Goal: Transaction & Acquisition: Obtain resource

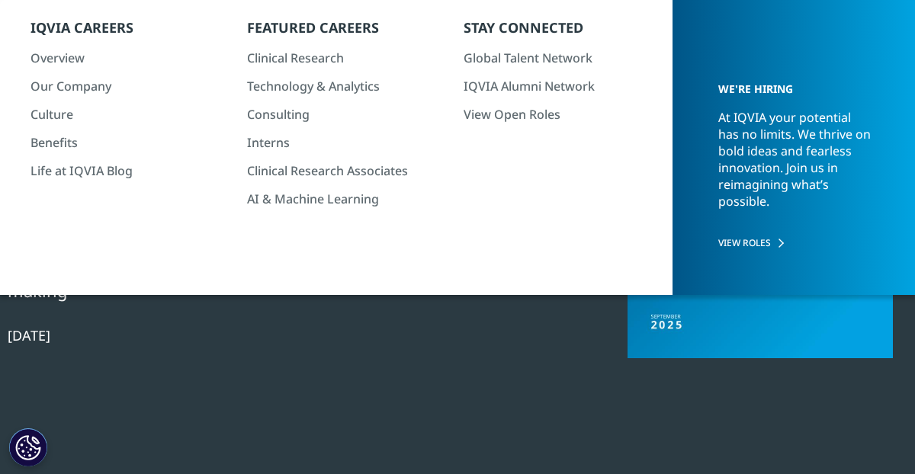
scroll to position [133, 0]
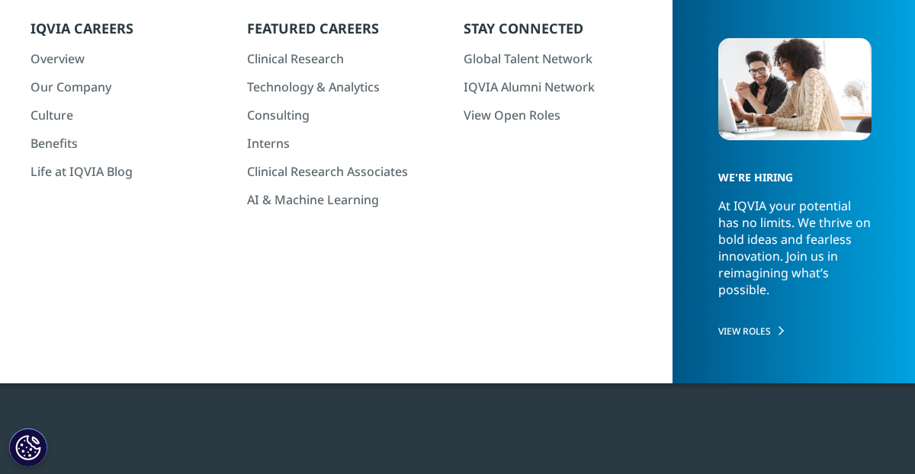
click at [686, 295] on div at bounding box center [760, 187] width 294 height 343
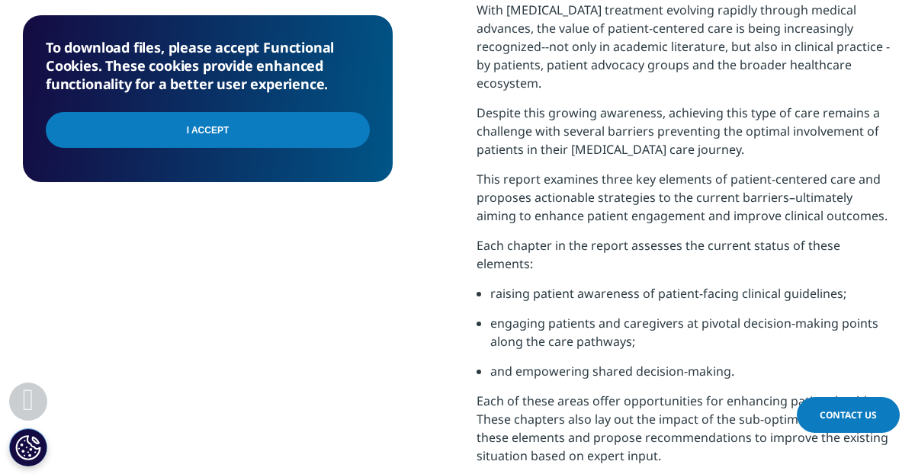
scroll to position [810, 0]
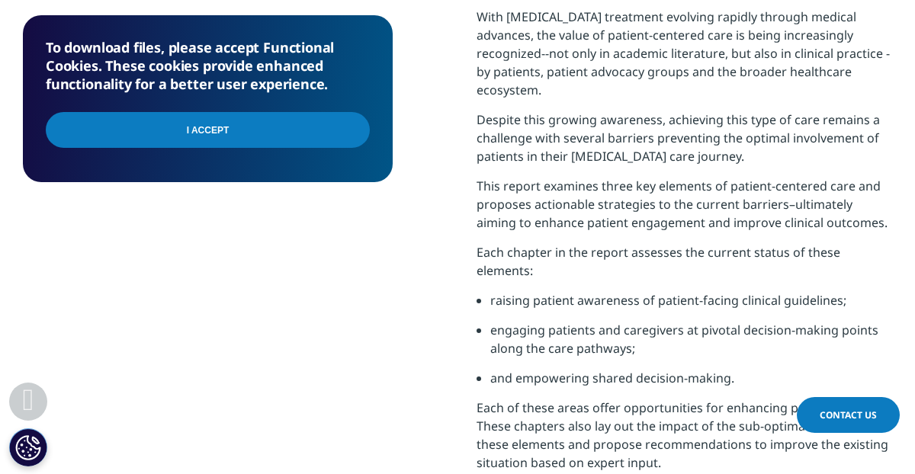
click at [251, 127] on input "I Accept" at bounding box center [208, 130] width 324 height 36
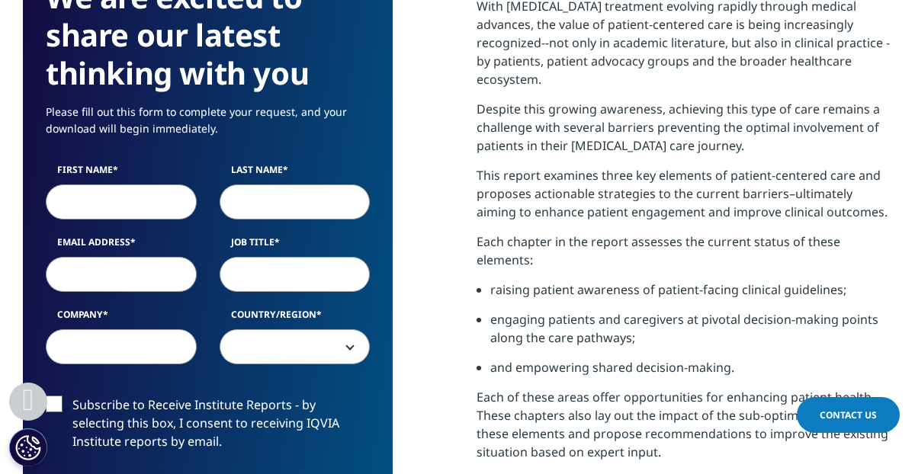
scroll to position [814, 0]
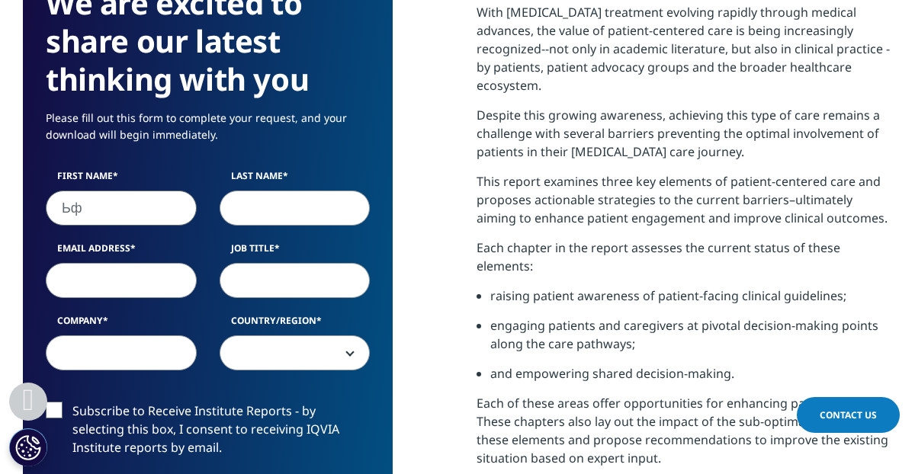
type input "Ь"
type input "Marina"
type input "Ukhorskaya"
type input "[EMAIL_ADDRESS][DOMAIN_NAME]"
type input "GM"
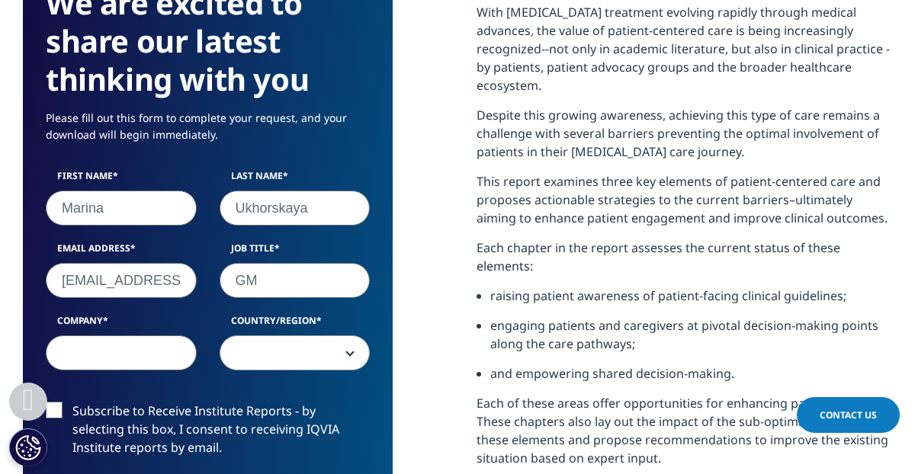
click at [177, 358] on input "Company" at bounding box center [121, 353] width 151 height 35
click at [177, 352] on input "Company" at bounding box center [121, 353] width 151 height 35
click at [112, 349] on input "Company" at bounding box center [121, 353] width 151 height 35
type input "Advatechmed"
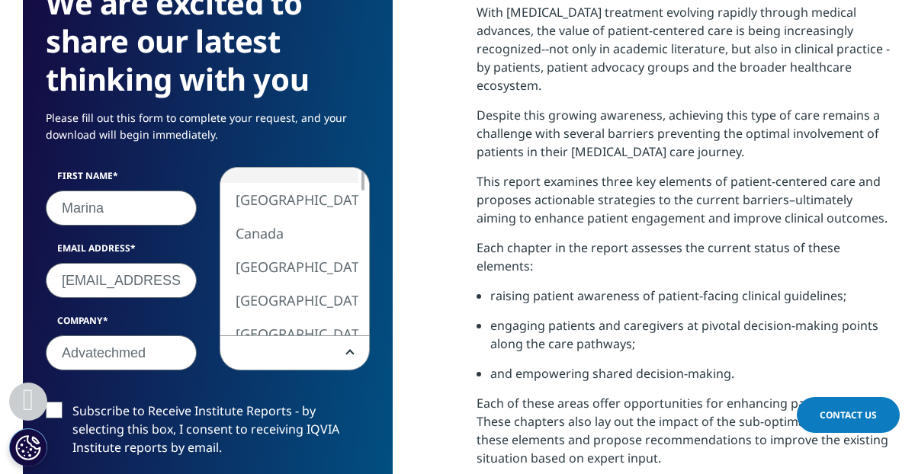
click at [286, 358] on span at bounding box center [294, 353] width 149 height 35
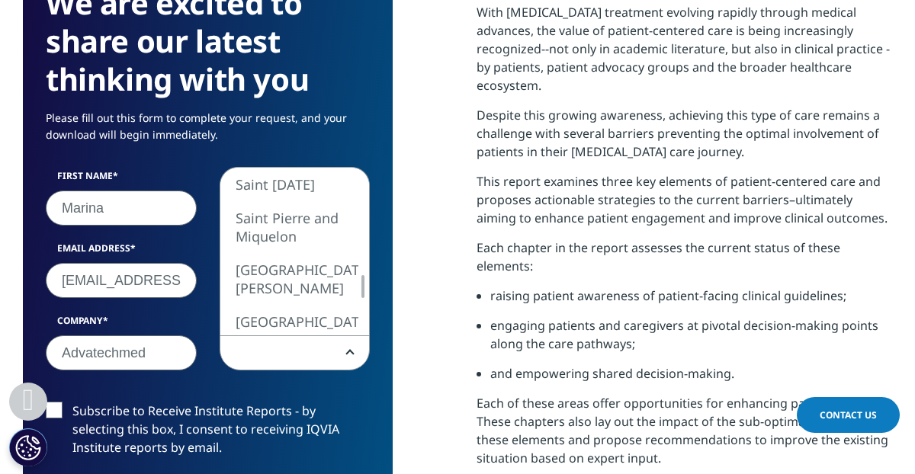
select select "Russia"
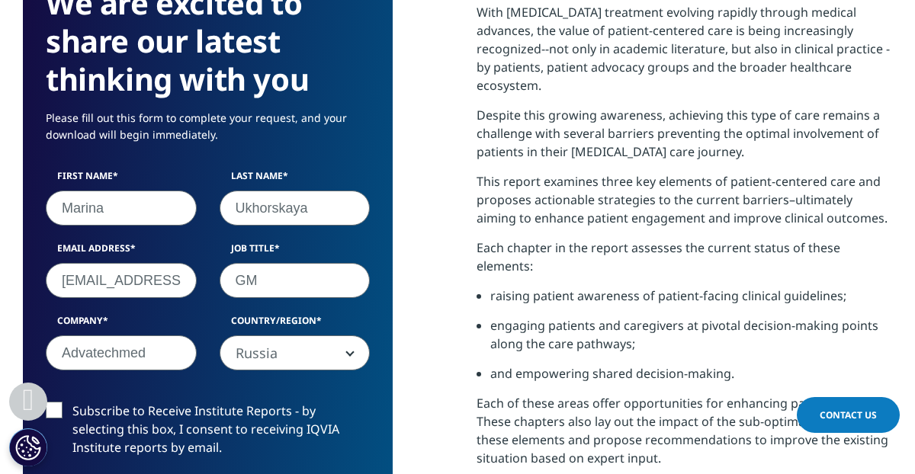
click at [52, 417] on label "Subscribe to Receive Institute Reports - by selecting this box, I consent to re…" at bounding box center [208, 433] width 324 height 63
click at [72, 402] on input "Subscribe to Receive Institute Reports - by selecting this box, I consent to re…" at bounding box center [72, 402] width 0 height 0
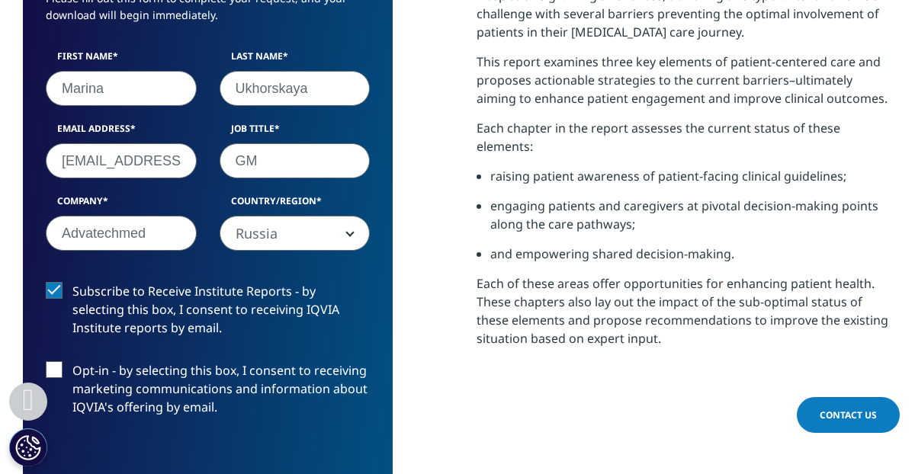
scroll to position [942, 0]
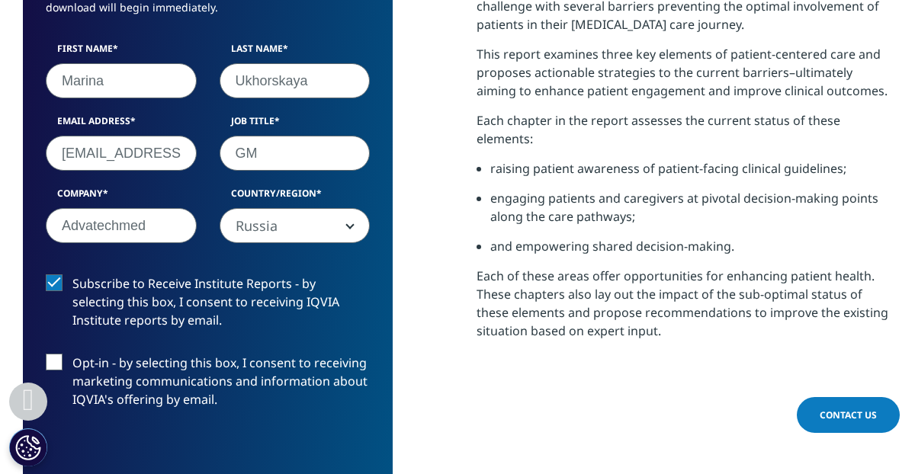
click at [59, 283] on label "Subscribe to Receive Institute Reports - by selecting this box, I consent to re…" at bounding box center [208, 306] width 324 height 63
click at [72, 275] on input "Subscribe to Receive Institute Reports - by selecting this box, I consent to re…" at bounding box center [72, 275] width 0 height 0
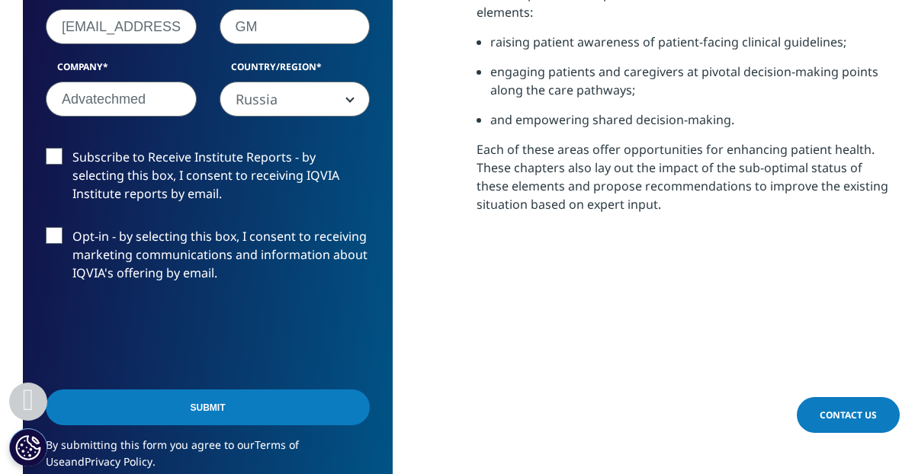
scroll to position [1081, 0]
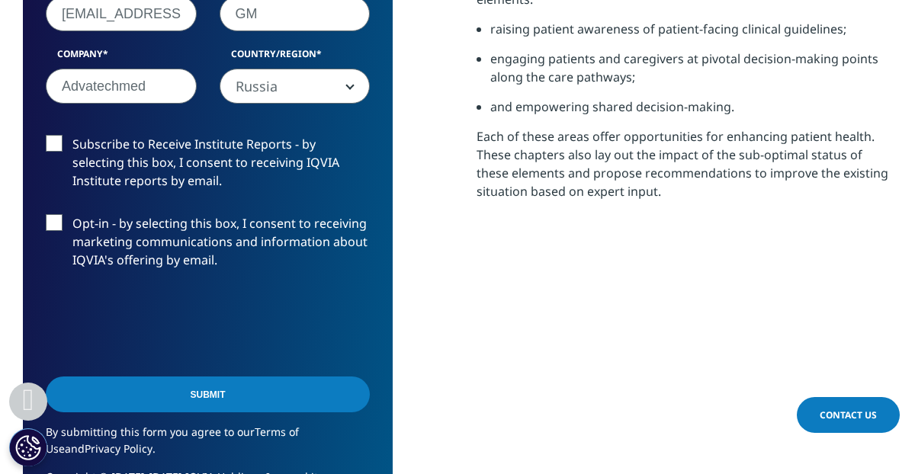
click at [225, 388] on input "Submit" at bounding box center [208, 395] width 324 height 36
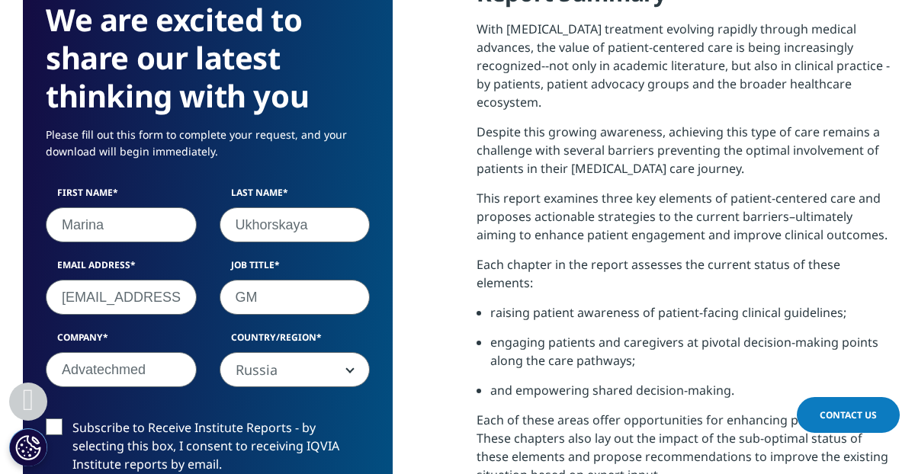
scroll to position [538, 869]
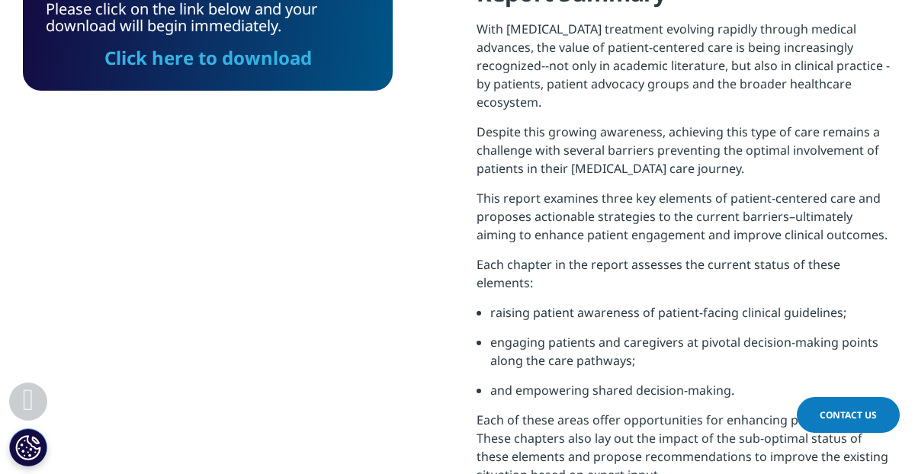
click at [63, 423] on div "Please click on the link below and your download will begin immediately. Click …" at bounding box center [208, 256] width 370 height 556
click at [240, 62] on link "Click here to download" at bounding box center [207, 57] width 207 height 25
